Goal: Transaction & Acquisition: Purchase product/service

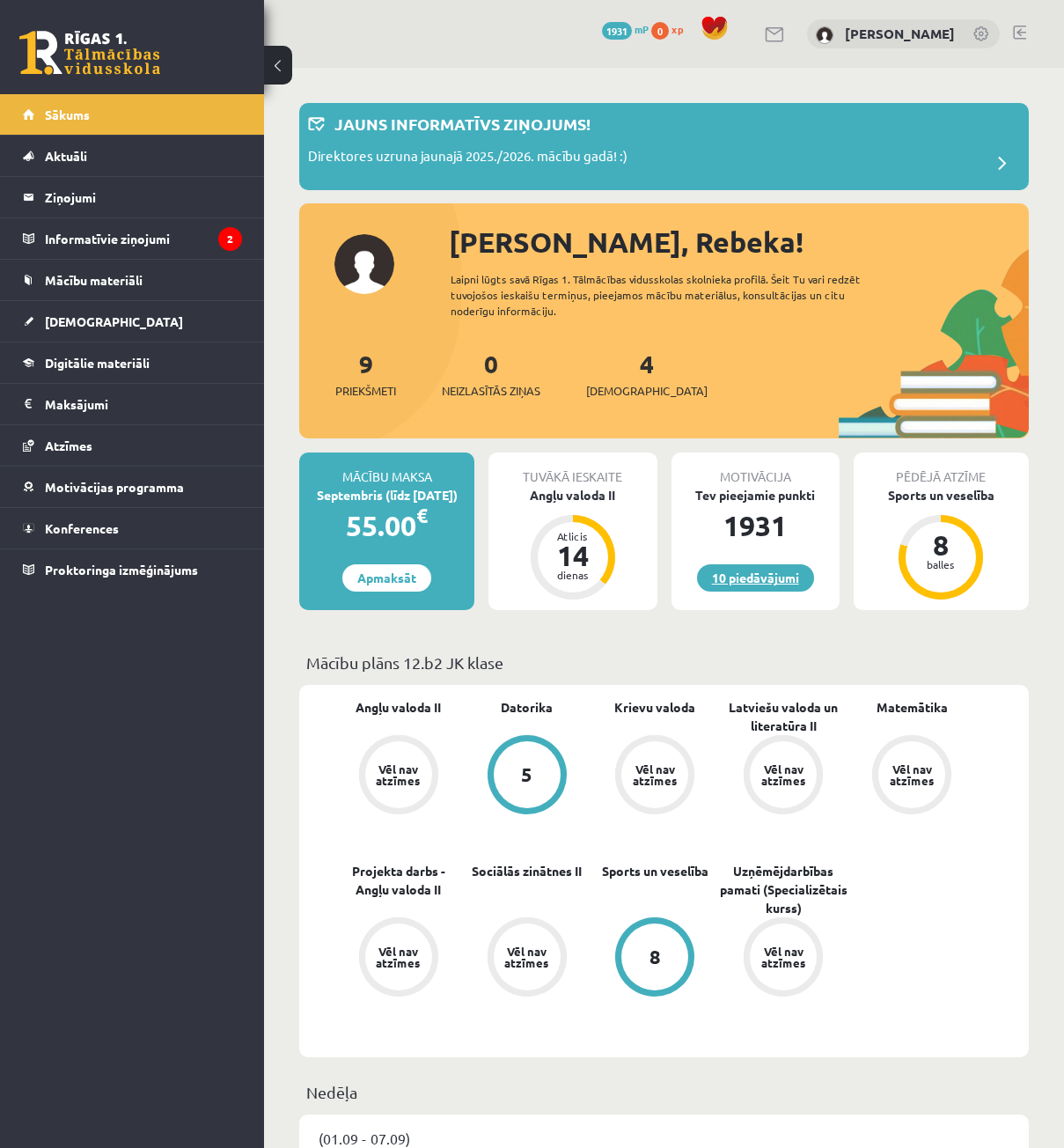
click at [786, 568] on link "10 piedāvājumi" at bounding box center [756, 577] width 117 height 27
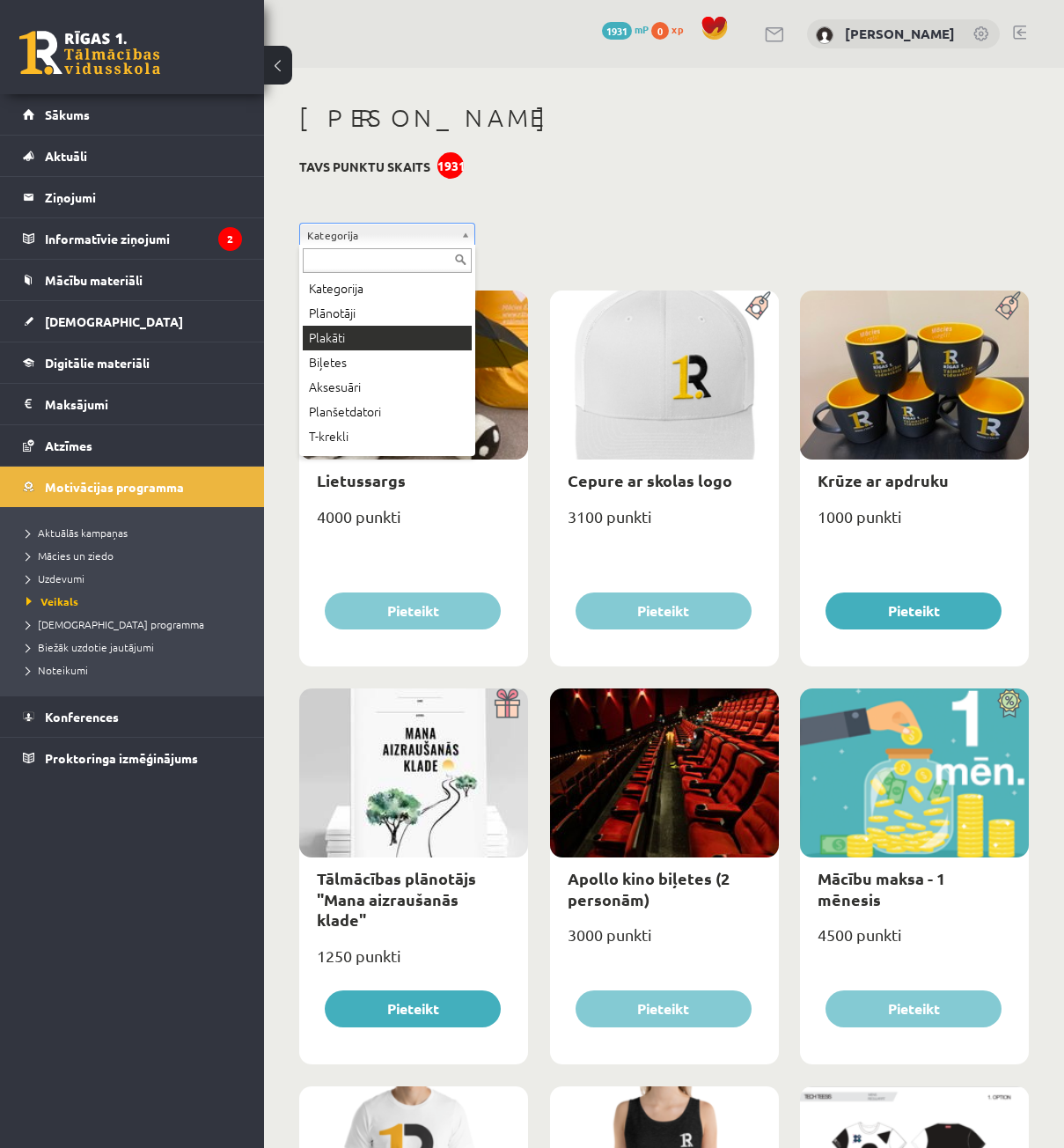
scroll to position [95, 0]
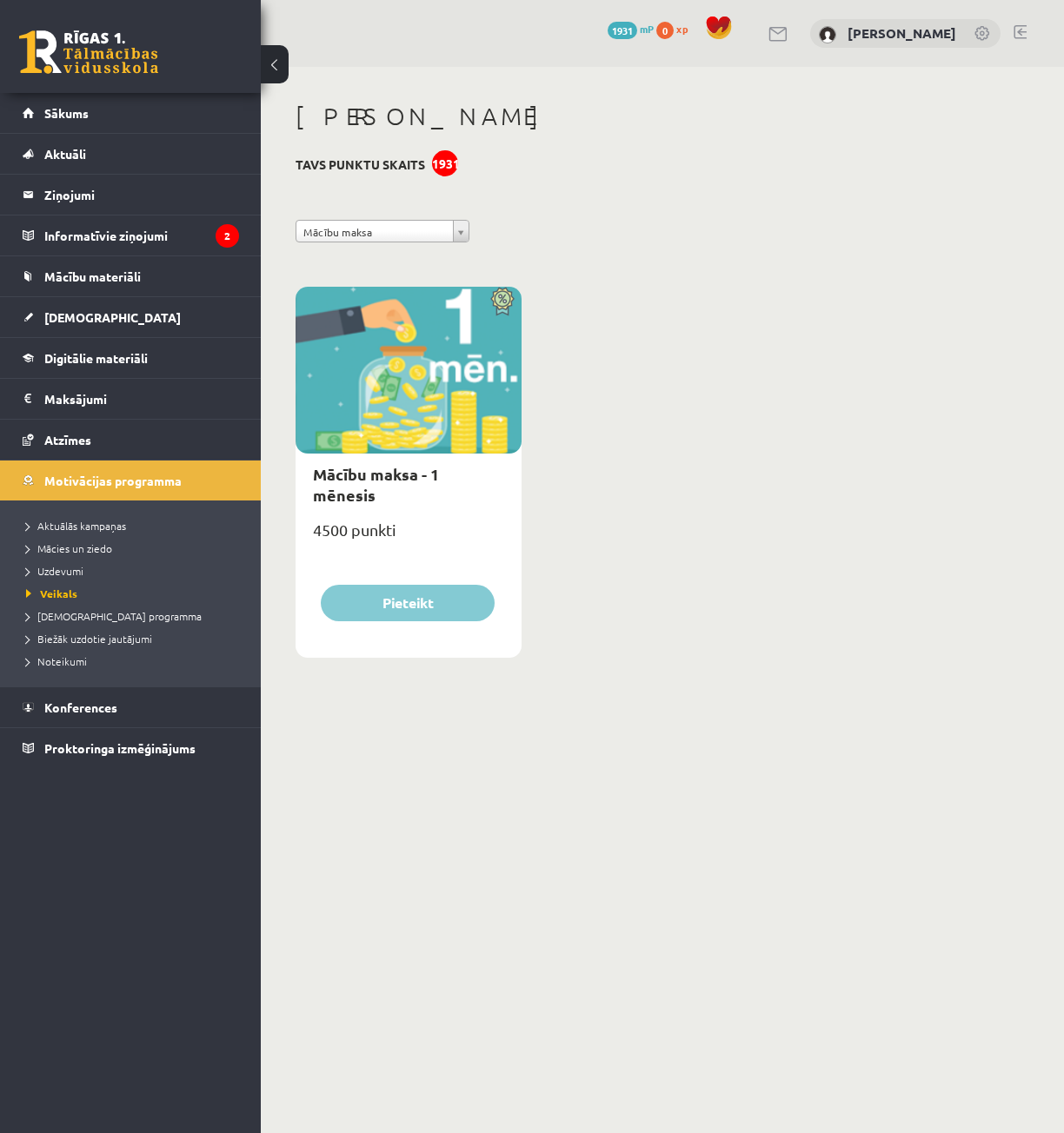
click at [352, 218] on div "**********" at bounding box center [662, 386] width 803 height 639
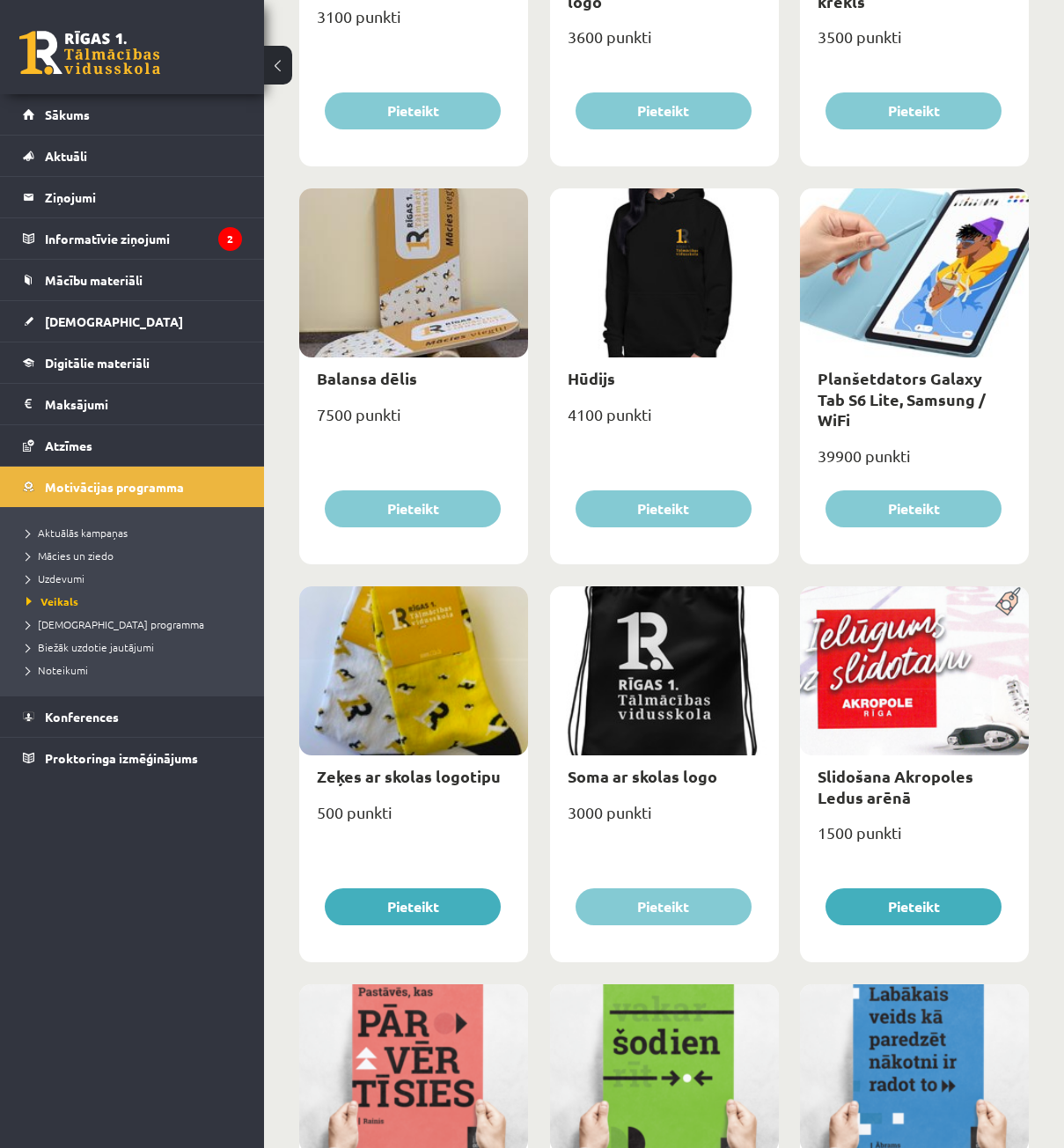
scroll to position [1120, 0]
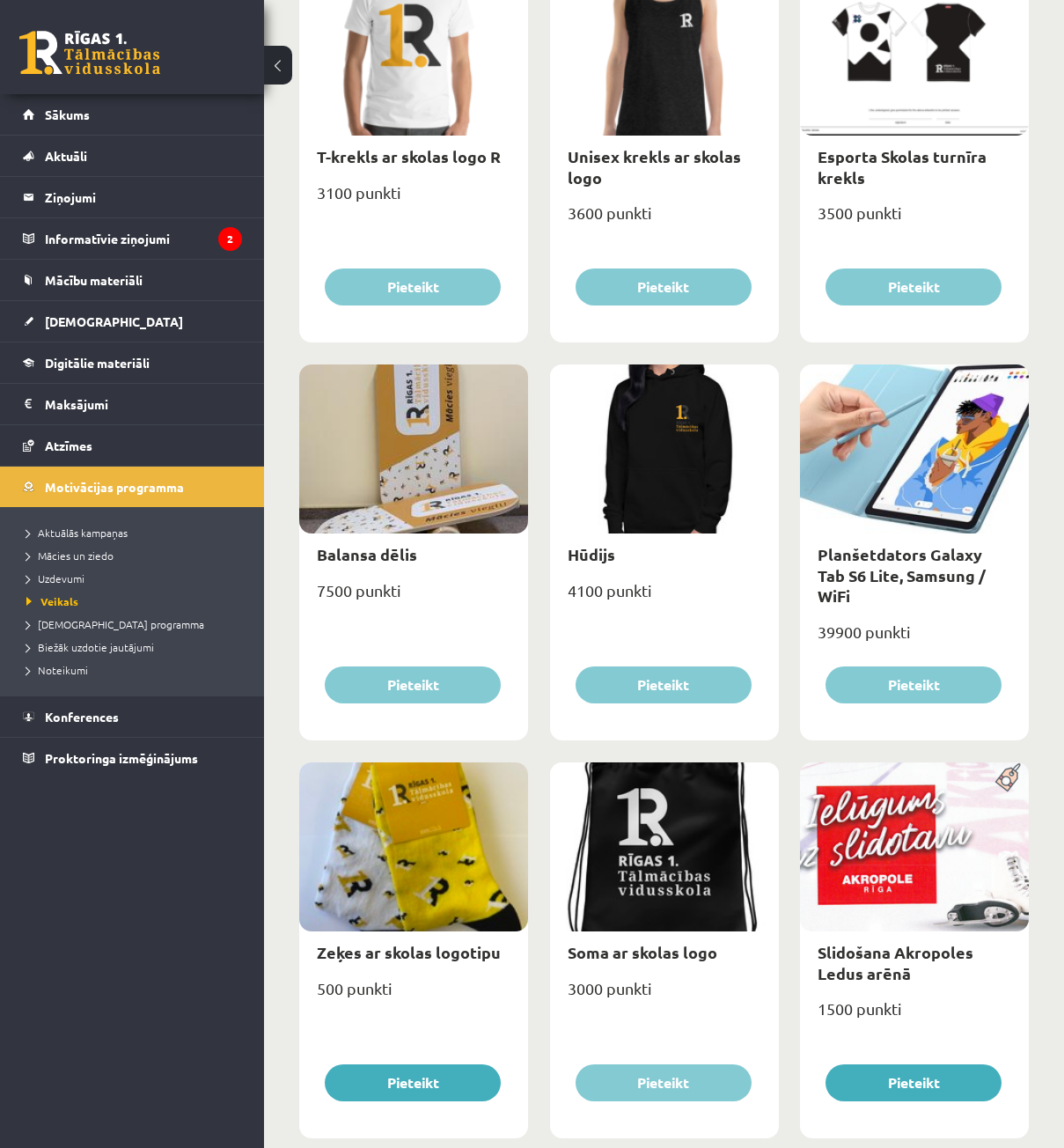
click at [885, 497] on div at bounding box center [915, 450] width 229 height 169
click at [867, 486] on div at bounding box center [915, 450] width 229 height 169
click at [857, 576] on link "Planšetdators Galaxy Tab S6 Lite, Samsung / WiFi" at bounding box center [902, 574] width 168 height 61
type input "*"
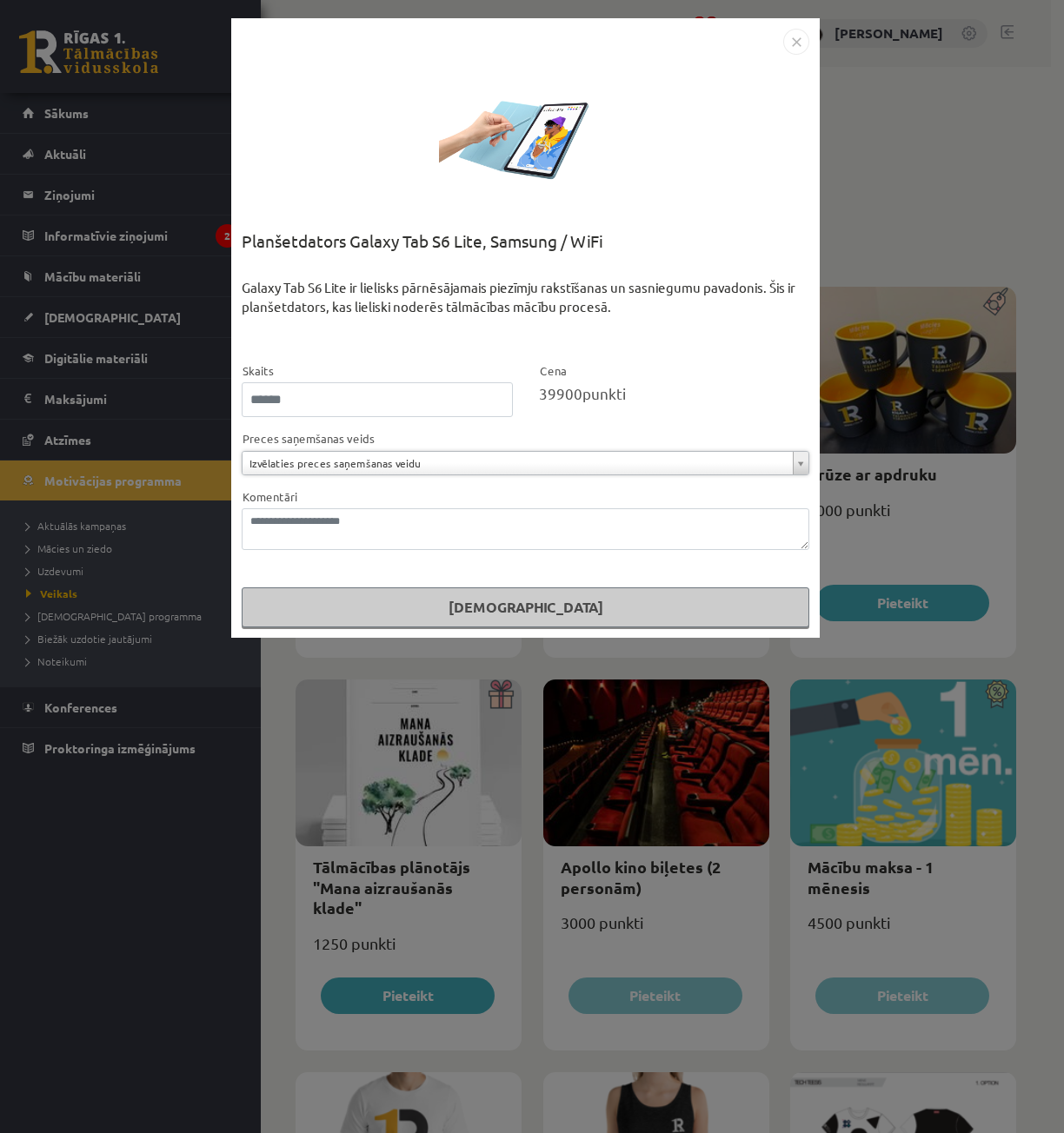
click at [788, 43] on img "Close" at bounding box center [796, 41] width 26 height 26
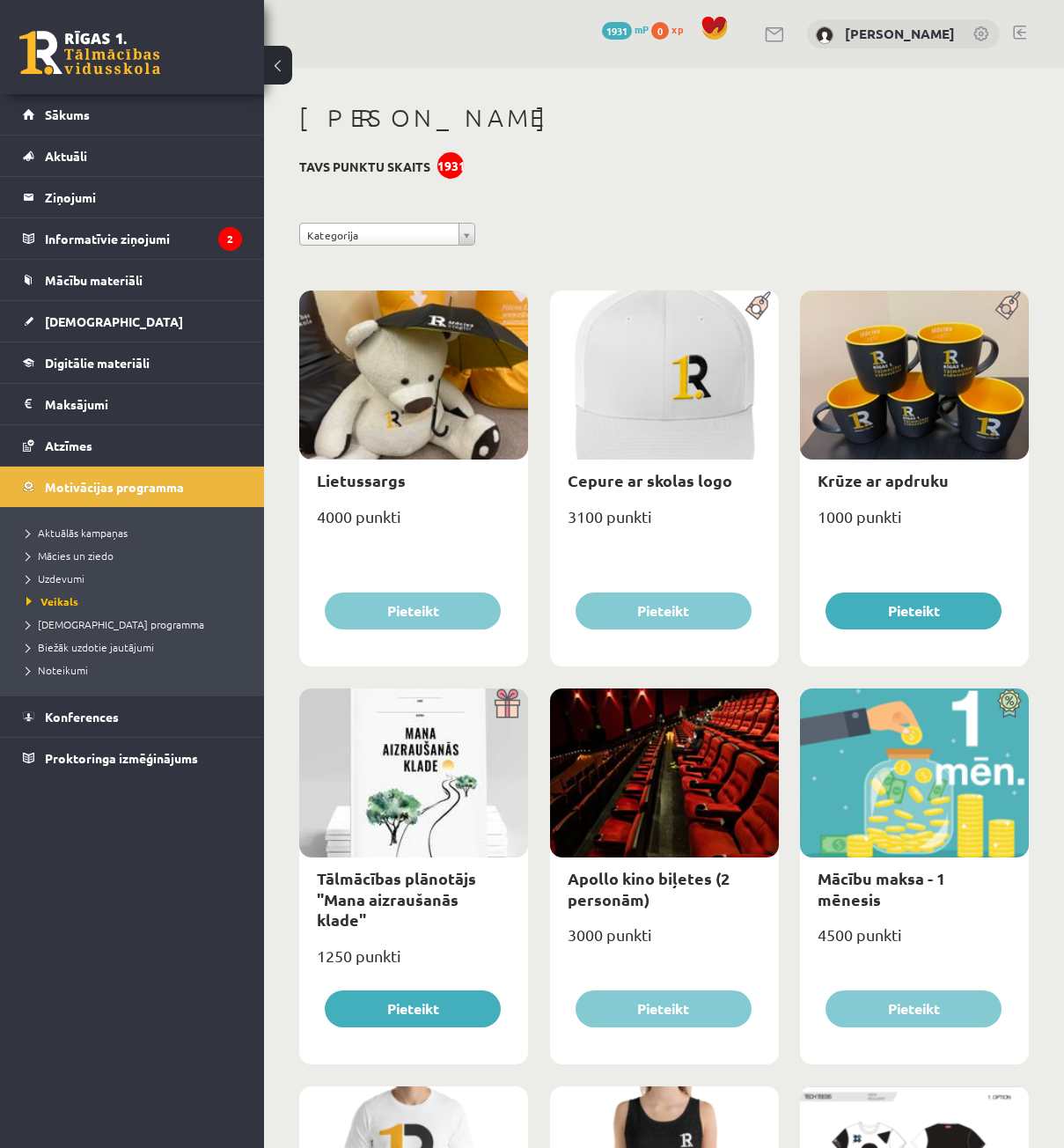
click at [104, 58] on link at bounding box center [89, 52] width 141 height 44
